Goal: Task Accomplishment & Management: Manage account settings

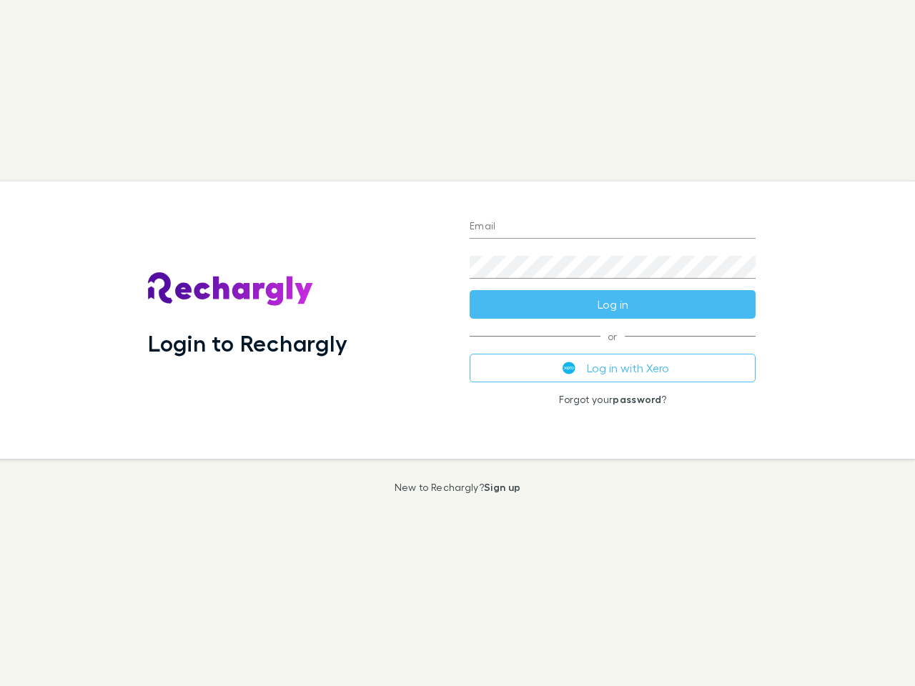
click at [458, 343] on div "Login to Rechargly" at bounding box center [298, 320] width 322 height 277
click at [613, 227] on input "Email" at bounding box center [613, 227] width 286 height 23
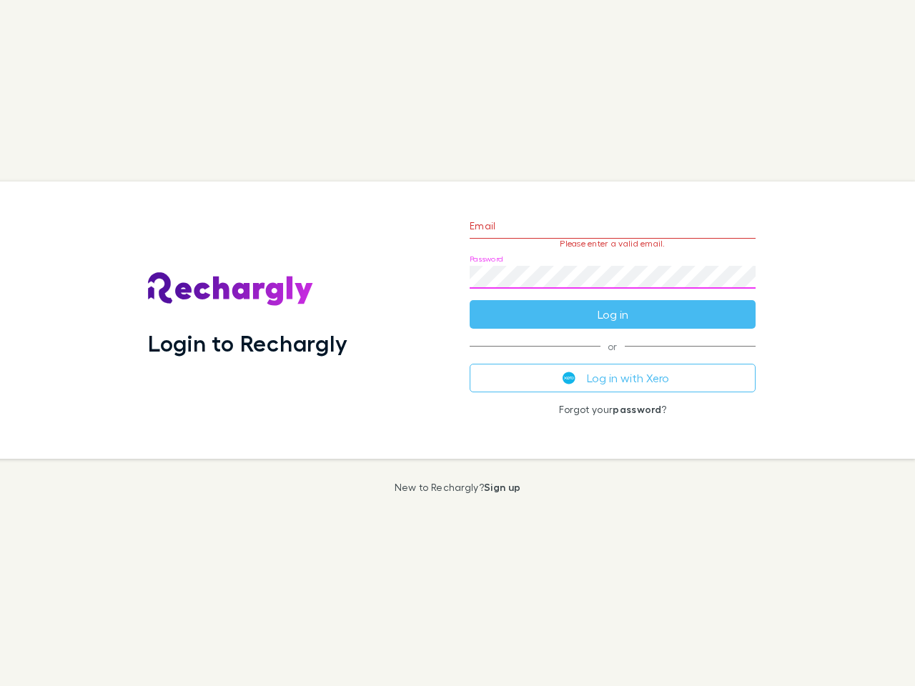
click at [613, 305] on form "Email Please enter a valid email. Password Log in" at bounding box center [613, 266] width 286 height 124
click at [613, 368] on div "Email Please enter a valid email. Password Log in or Log in with Xero Forgot yo…" at bounding box center [612, 320] width 309 height 277
